Goal: Task Accomplishment & Management: Manage account settings

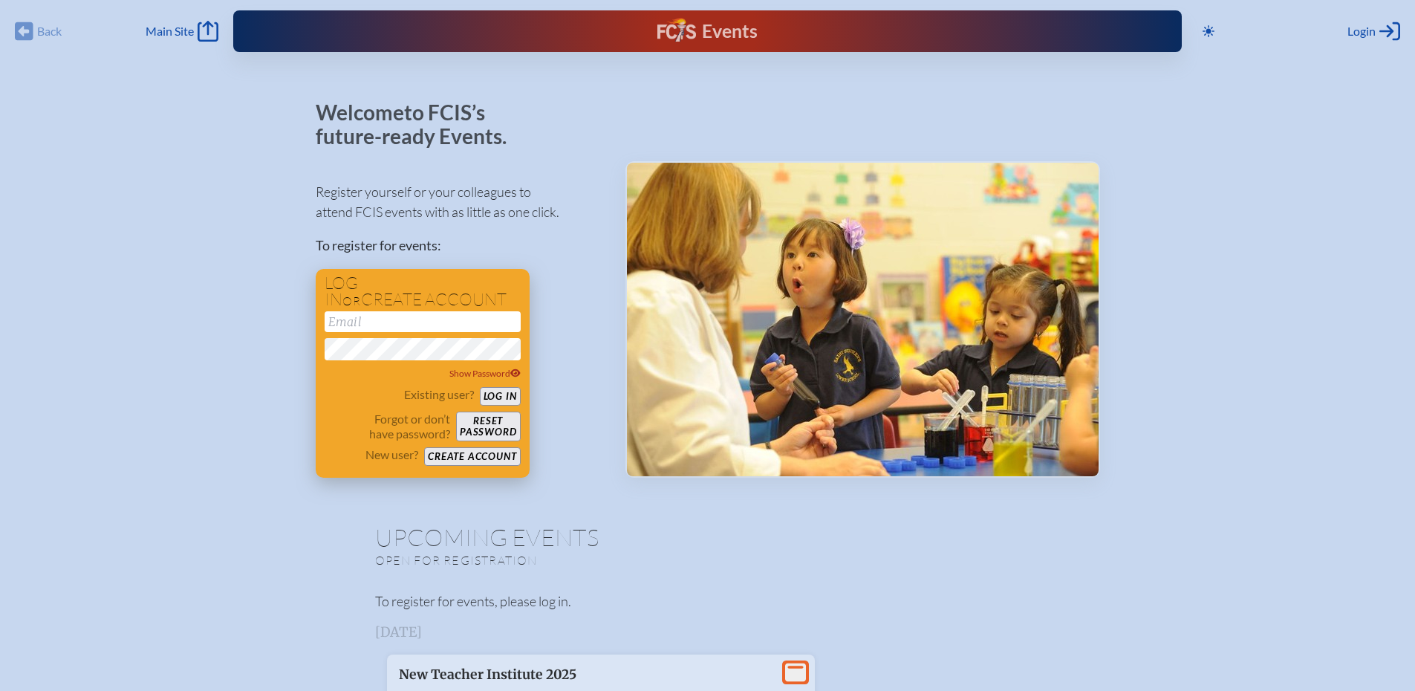
type input "[EMAIL_ADDRESS][DOMAIN_NAME]"
click at [499, 391] on button "Log in" at bounding box center [500, 396] width 41 height 19
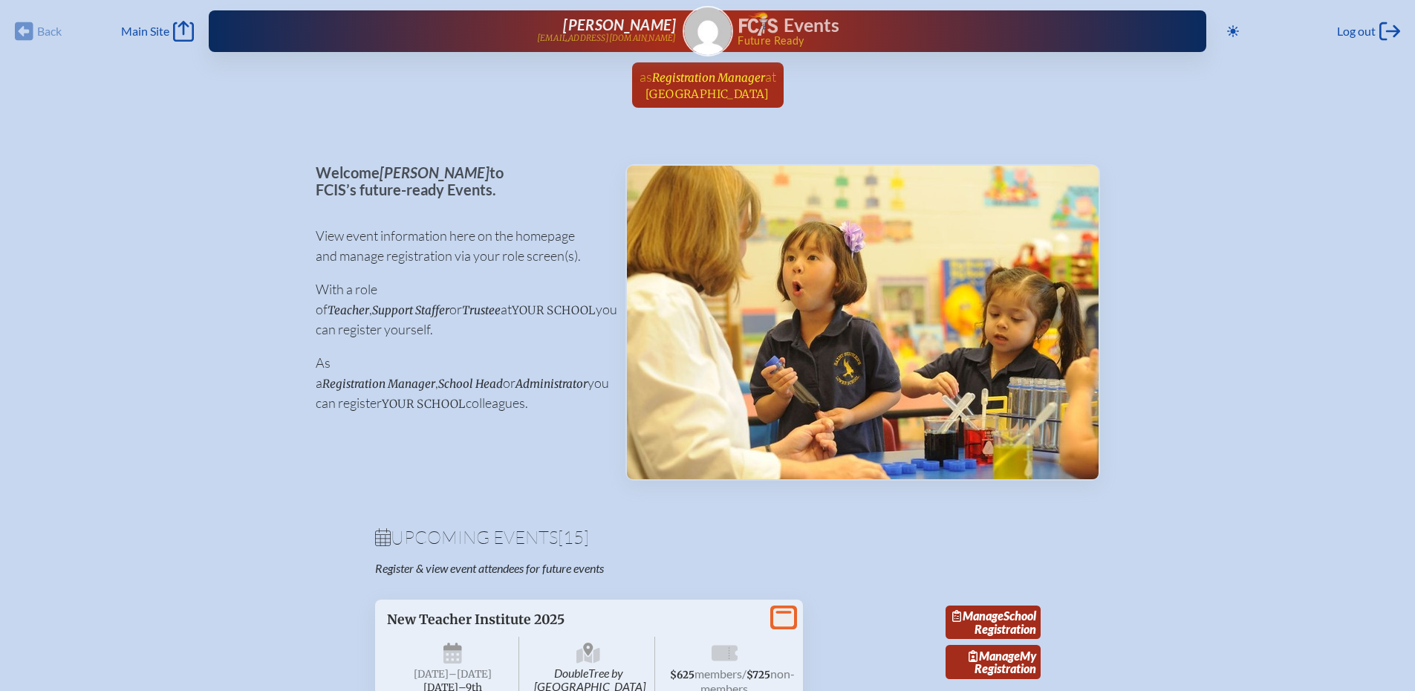
click at [706, 83] on span "Registration Manager" at bounding box center [708, 78] width 113 height 14
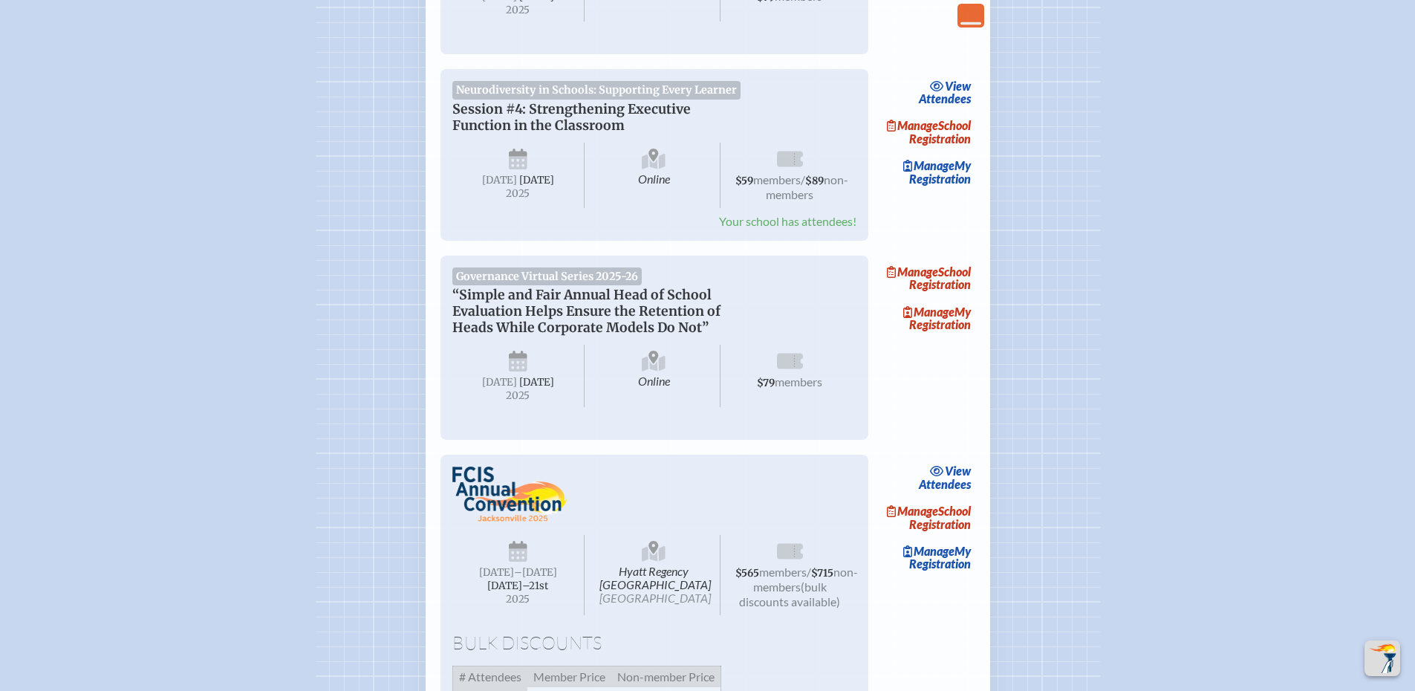
scroll to position [2376, 0]
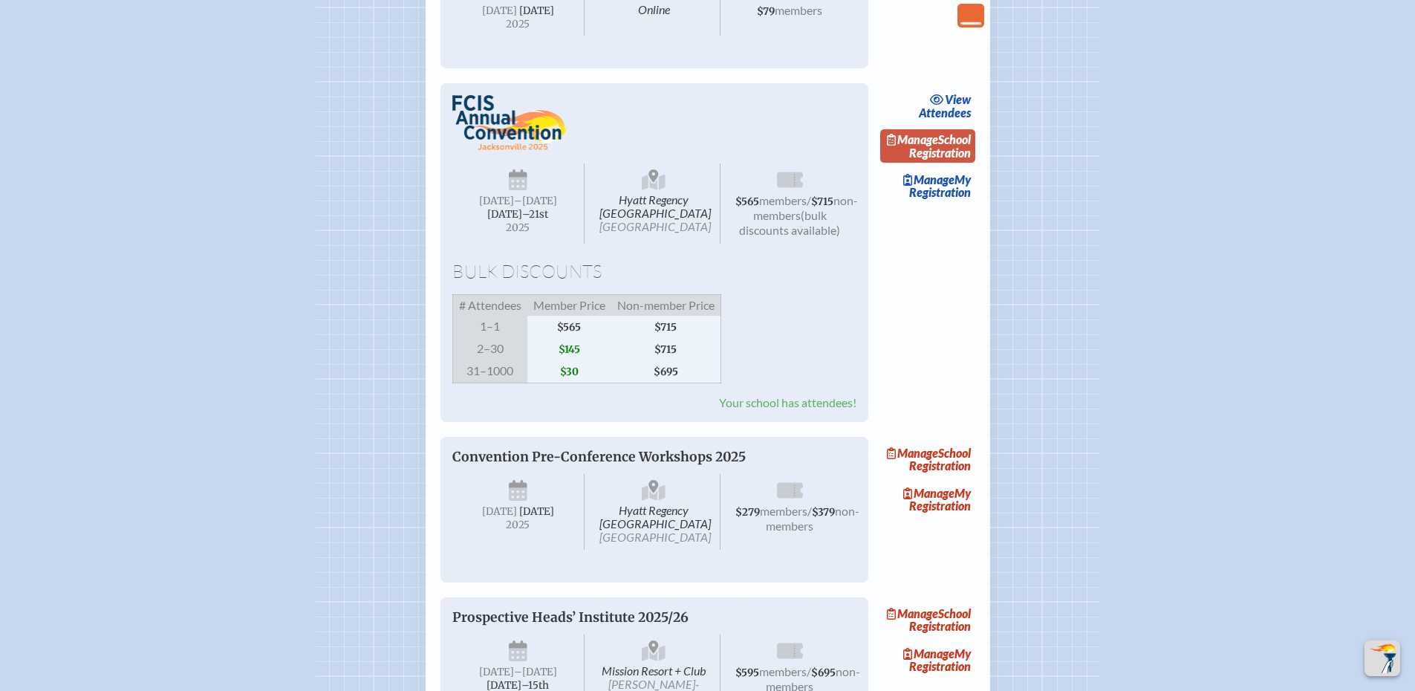
click at [934, 163] on link "Manage School Registration" at bounding box center [927, 146] width 95 height 34
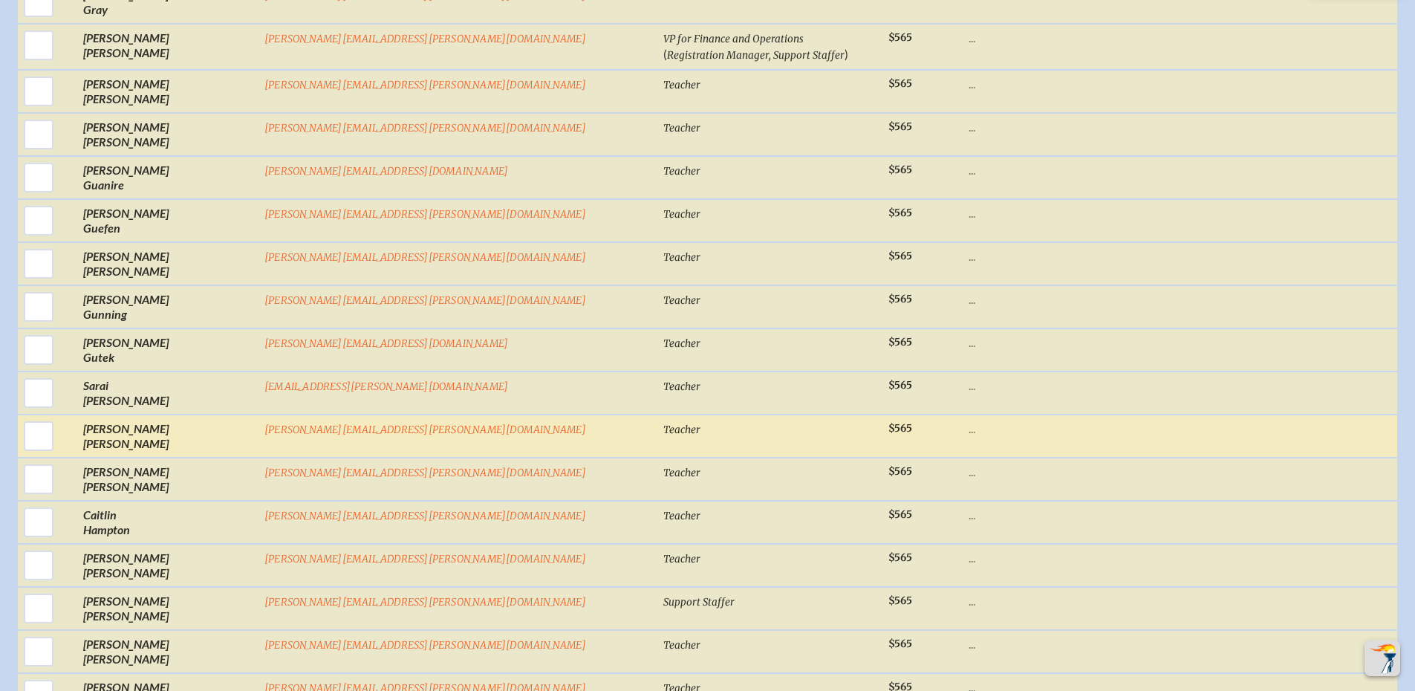
scroll to position [7751, 0]
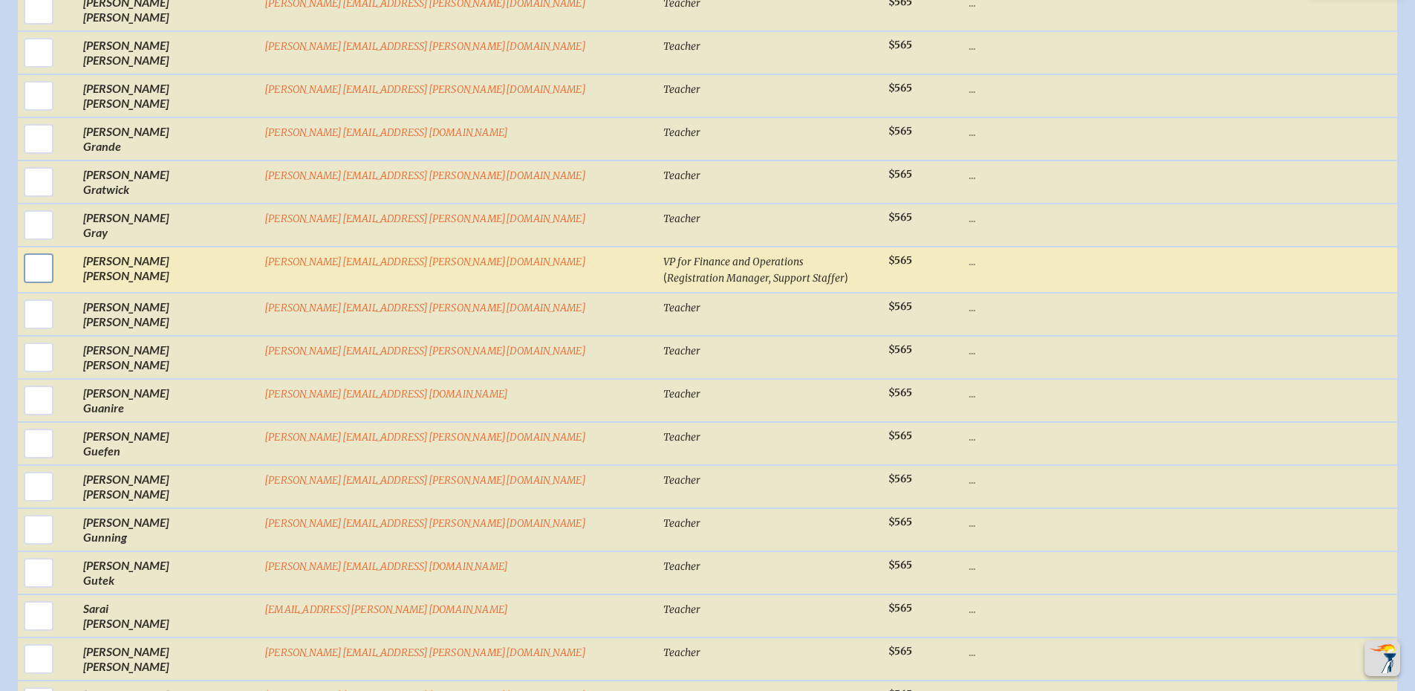
click at [57, 250] on input "checkbox" at bounding box center [38, 268] width 37 height 37
checkbox input "true"
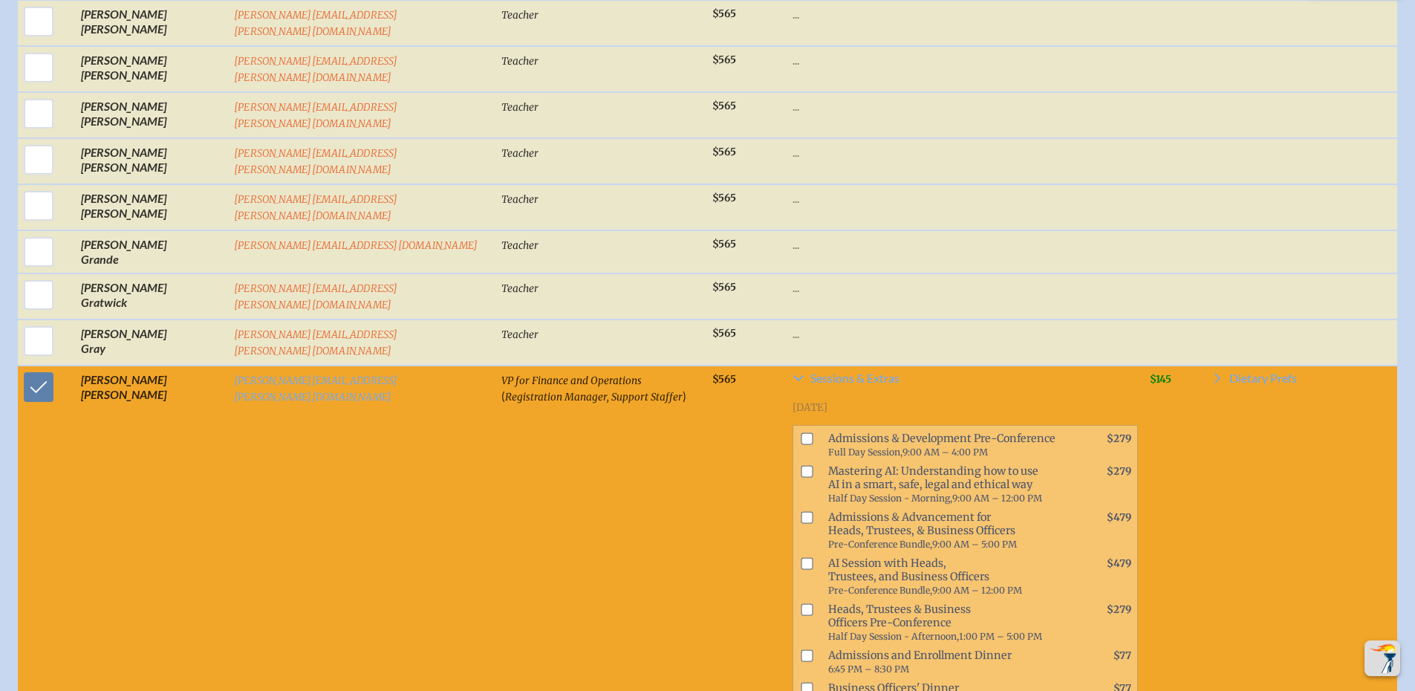
scroll to position [7769, 0]
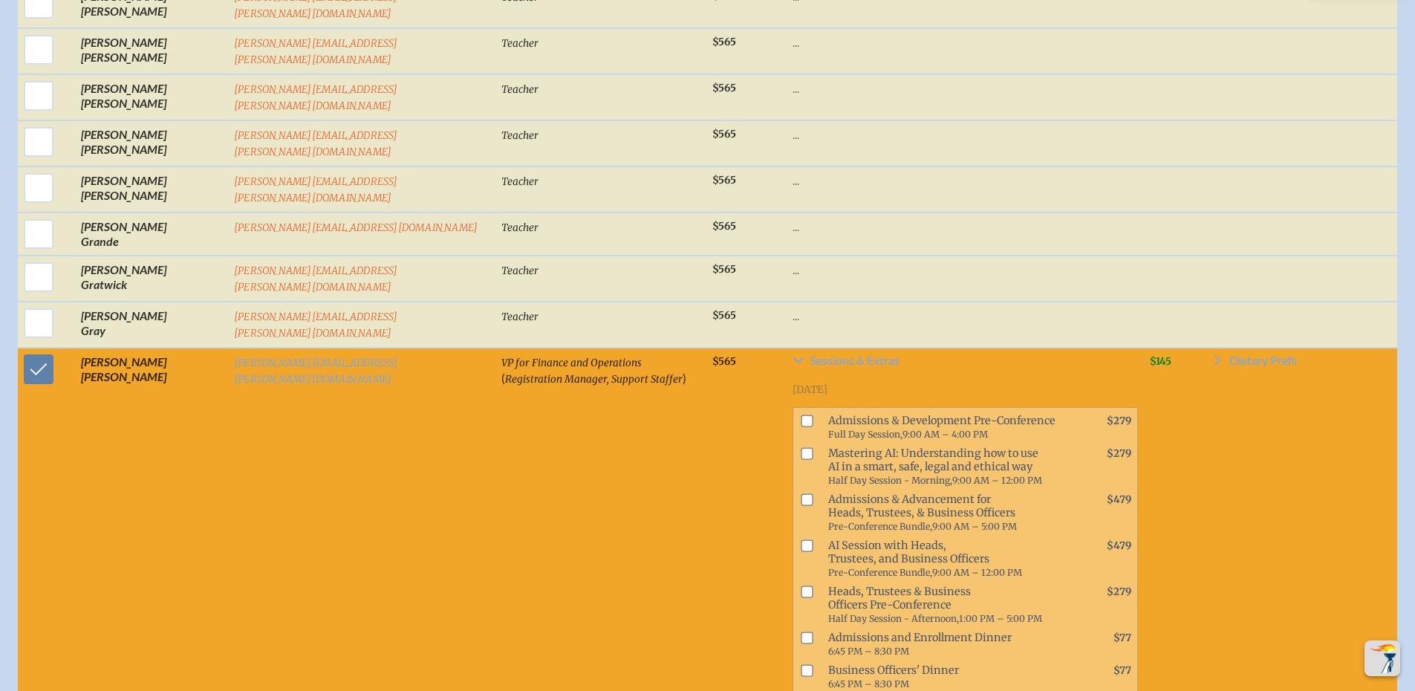
click at [801, 665] on input "checkbox" at bounding box center [807, 671] width 12 height 12
checkbox input "true"
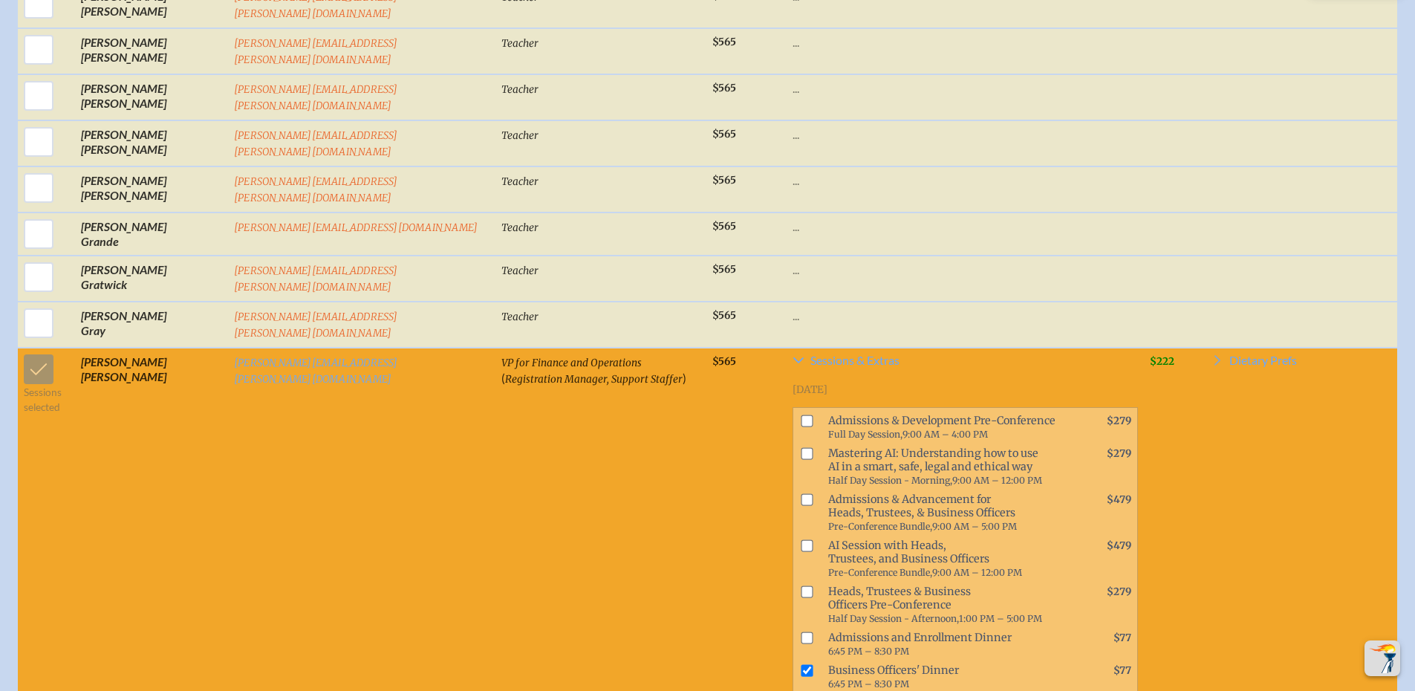
checkbox input "true"
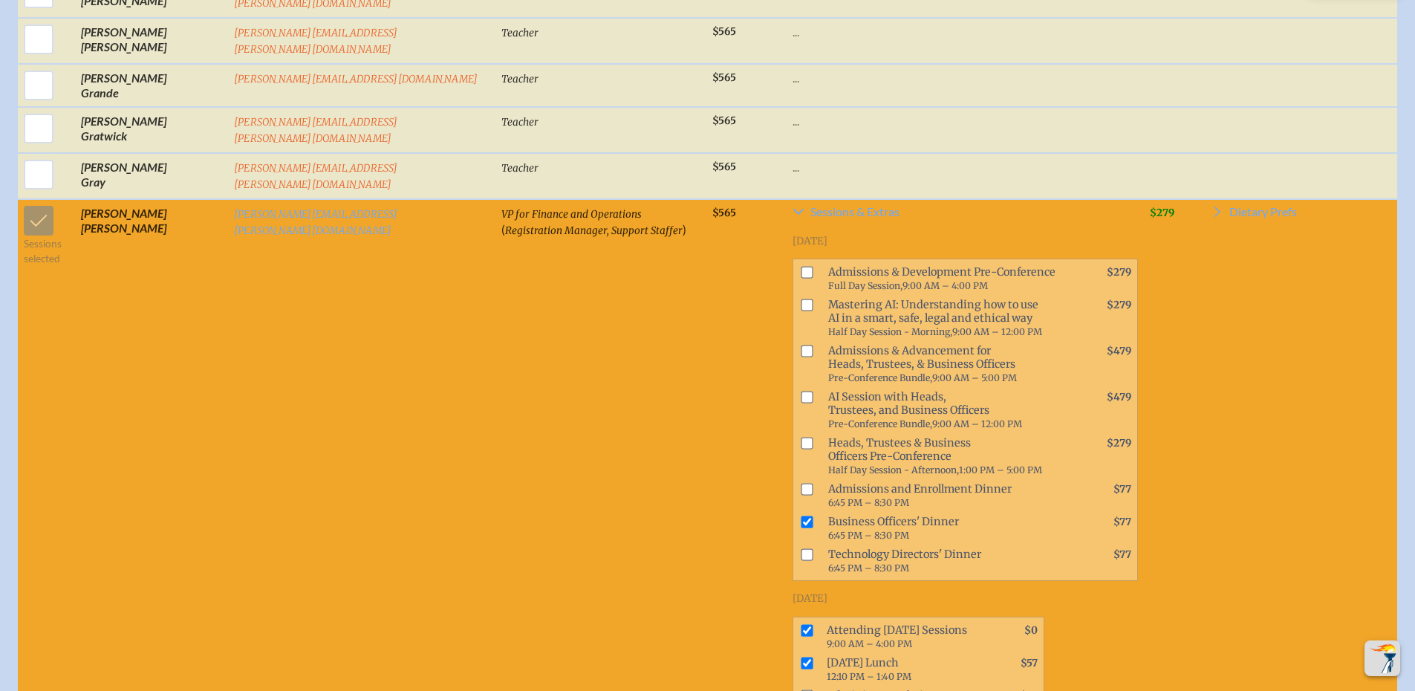
checkbox input "true"
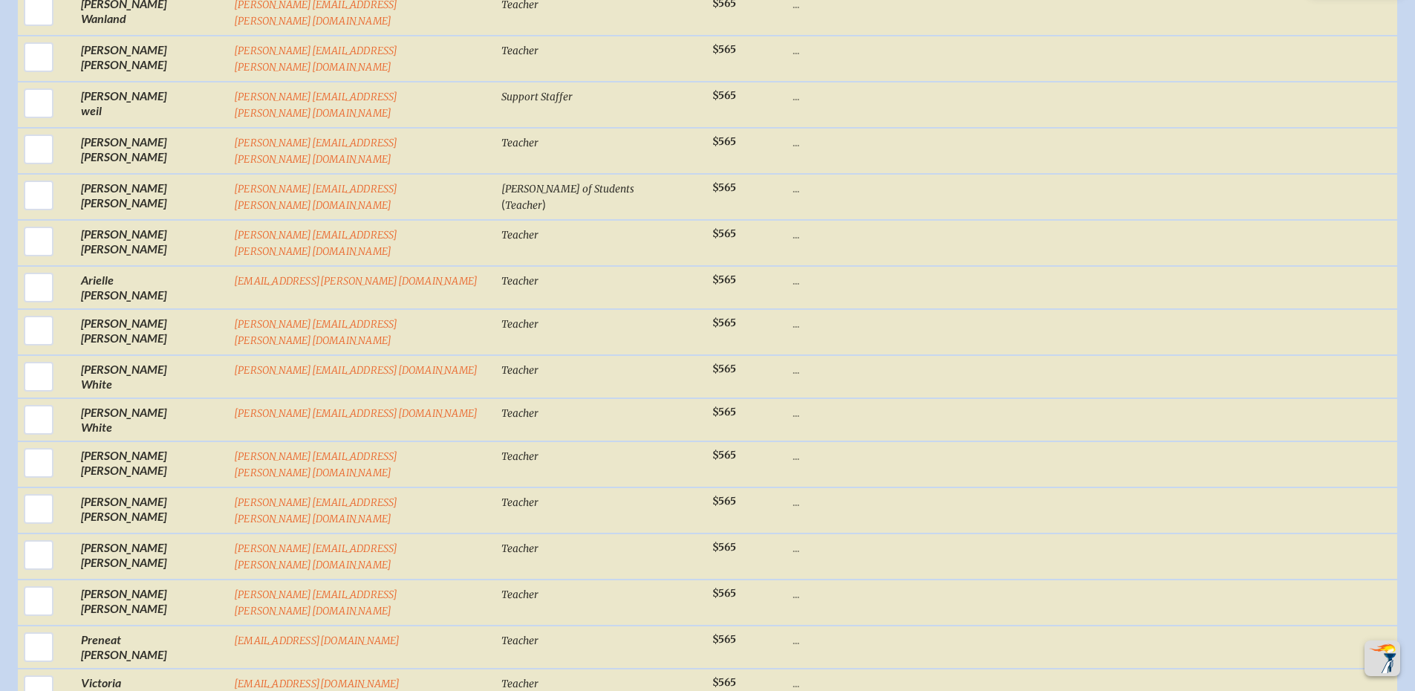
scroll to position [22261, 0]
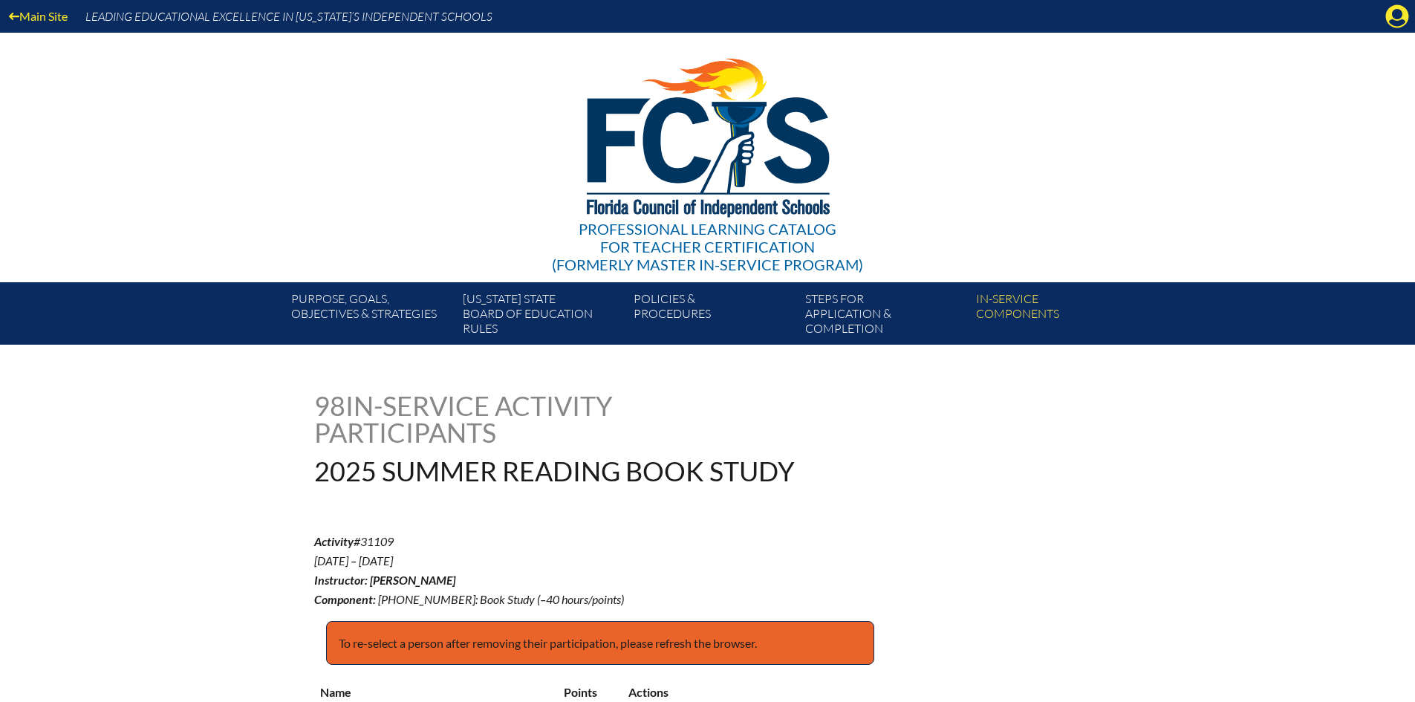
scroll to position [10758, 0]
